Goal: Information Seeking & Learning: Learn about a topic

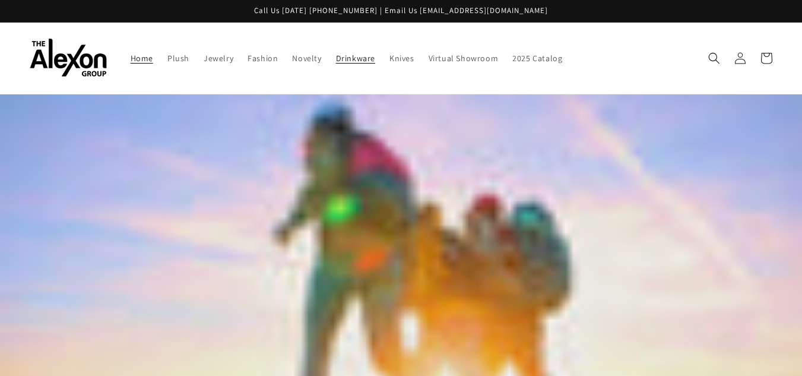
click at [362, 55] on span "Drinkware" at bounding box center [355, 58] width 39 height 11
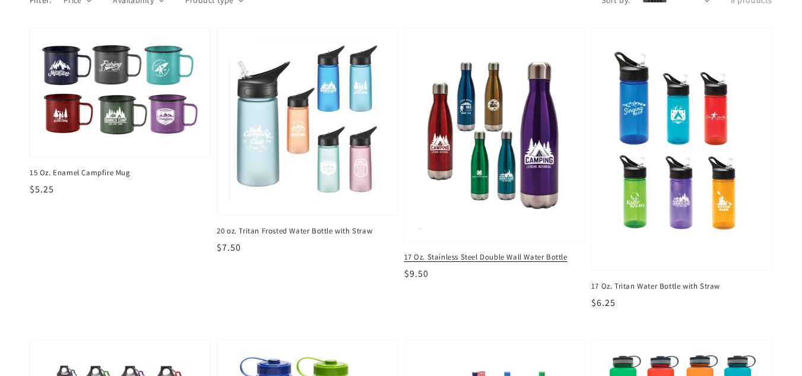
scroll to position [119, 0]
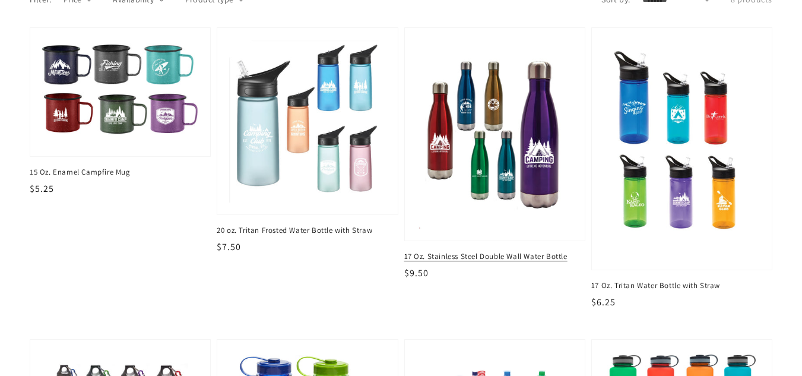
click at [500, 254] on span "17 Oz. Stainless Steel Double Wall Water Bottle" at bounding box center [494, 256] width 181 height 11
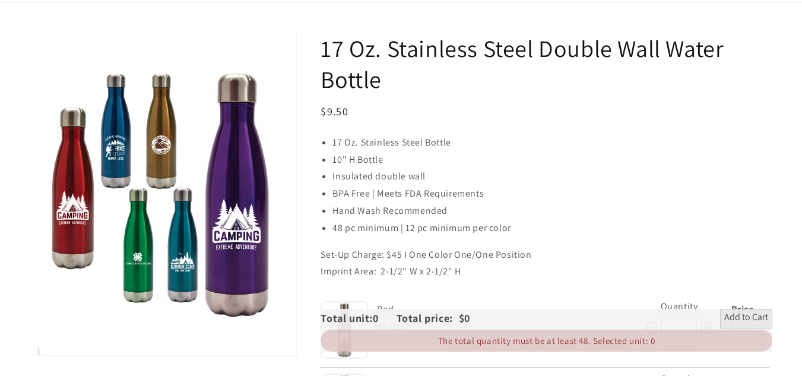
scroll to position [218, 0]
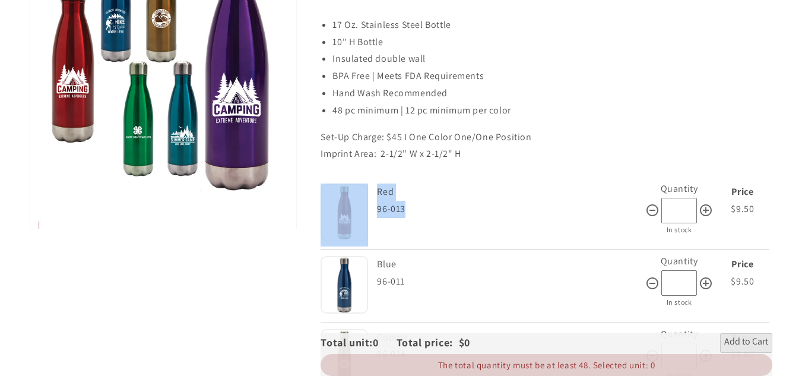
drag, startPoint x: 415, startPoint y: 210, endPoint x: 333, endPoint y: 213, distance: 81.4
click at [333, 213] on div "Color Red 96-013 Quantity * In stock Price $9.50 $9.50 $9.50" at bounding box center [545, 215] width 449 height 69
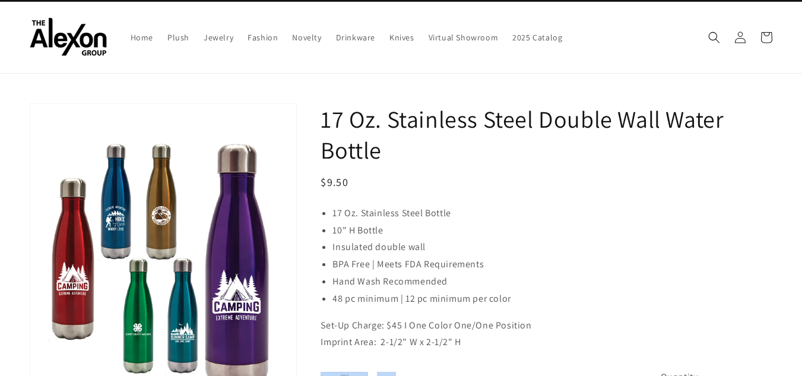
scroll to position [20, 0]
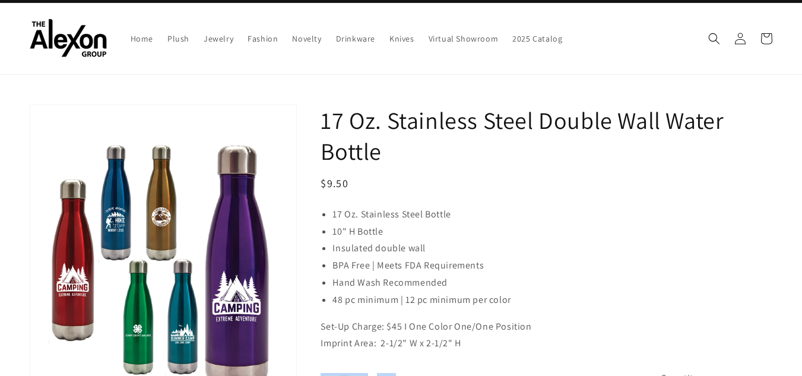
drag, startPoint x: 353, startPoint y: 189, endPoint x: 319, endPoint y: 186, distance: 34.6
copy span "$9.50"
click at [71, 39] on img at bounding box center [68, 38] width 77 height 39
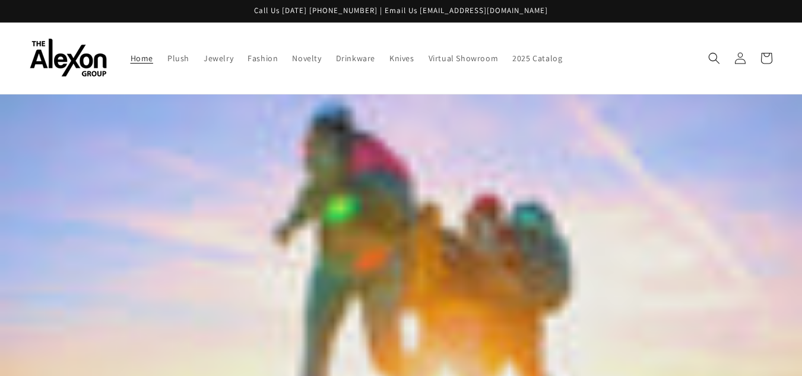
click at [62, 59] on img at bounding box center [68, 58] width 77 height 39
click at [353, 64] on link "Drinkware" at bounding box center [355, 58] width 53 height 25
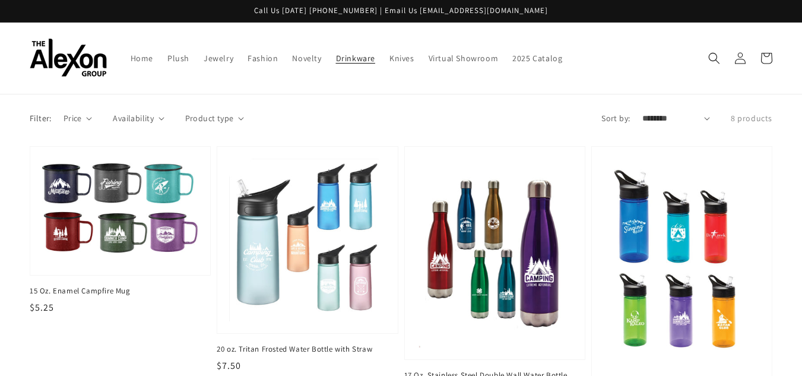
click at [469, 219] on img at bounding box center [495, 253] width 161 height 195
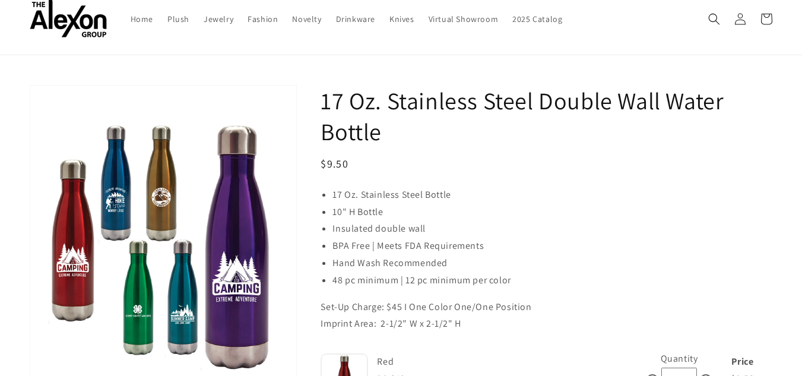
scroll to position [40, 0]
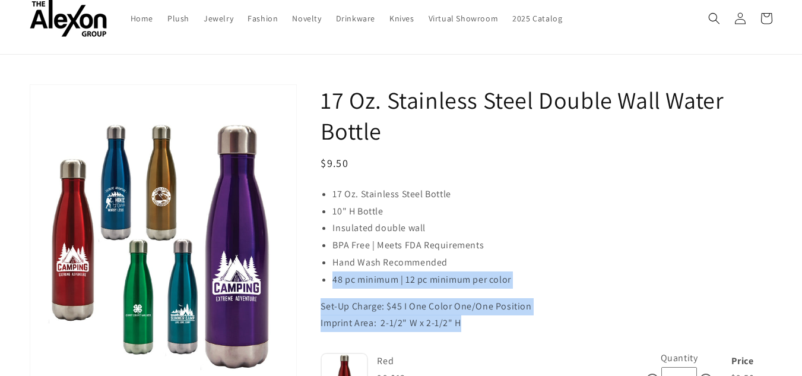
drag, startPoint x: 461, startPoint y: 321, endPoint x: 331, endPoint y: 280, distance: 136.0
click at [331, 280] on div "17 Oz. Stainless Steel Bottle 10" H Bottle Insulated double wall BPA Free | Mee…" at bounding box center [547, 259] width 452 height 146
copy div "48 pc minimum | 12 pc minimum per color Set-Up Charge: $45 I One Color One/One …"
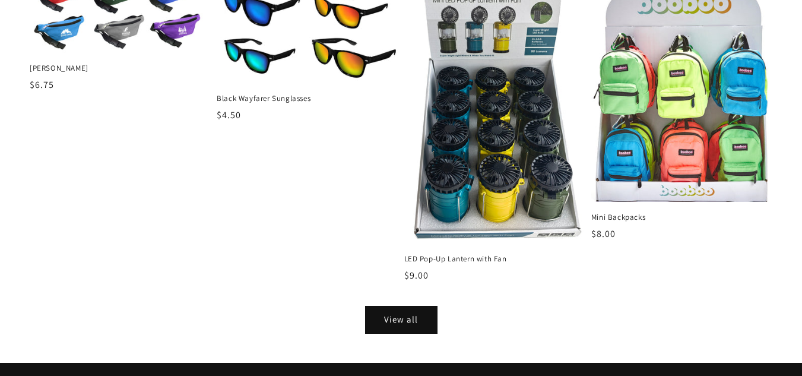
scroll to position [1406, 0]
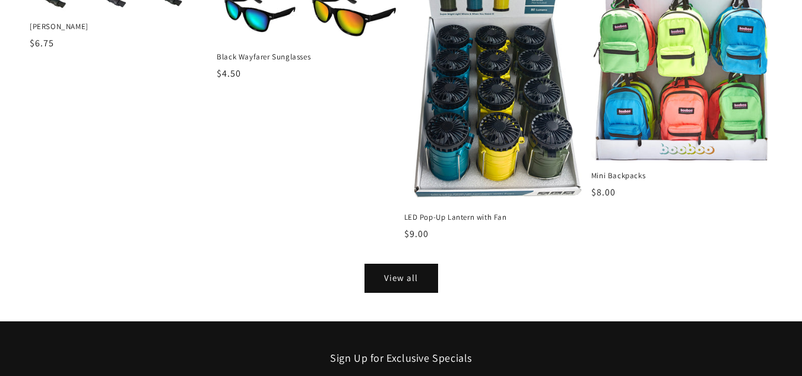
click at [400, 278] on link "View all" at bounding box center [401, 278] width 71 height 27
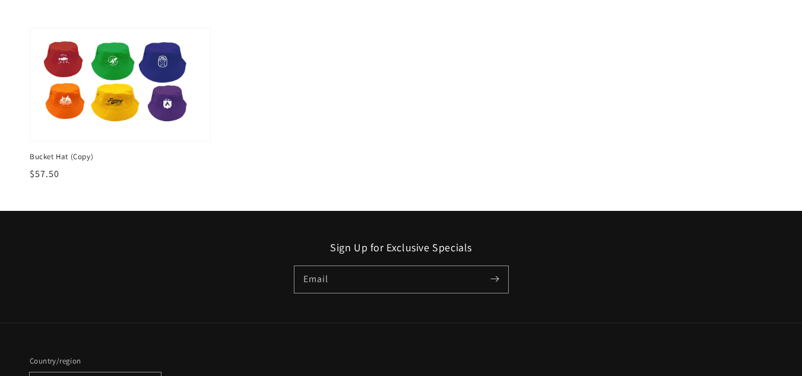
scroll to position [1110, 0]
